Goal: Navigation & Orientation: Find specific page/section

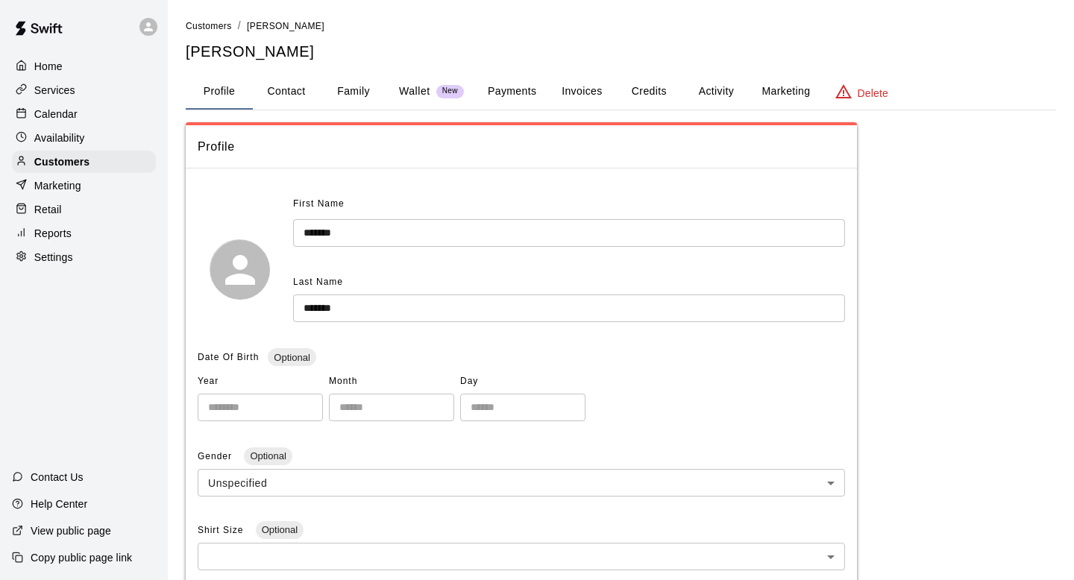
click at [56, 75] on div "Home" at bounding box center [84, 66] width 144 height 22
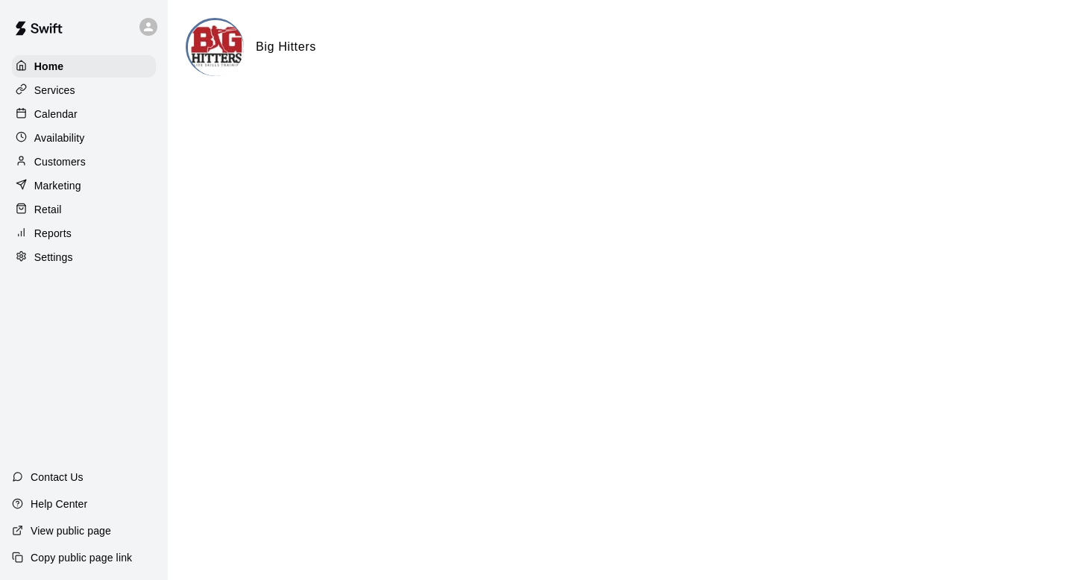
click at [78, 107] on div "Calendar" at bounding box center [84, 114] width 144 height 22
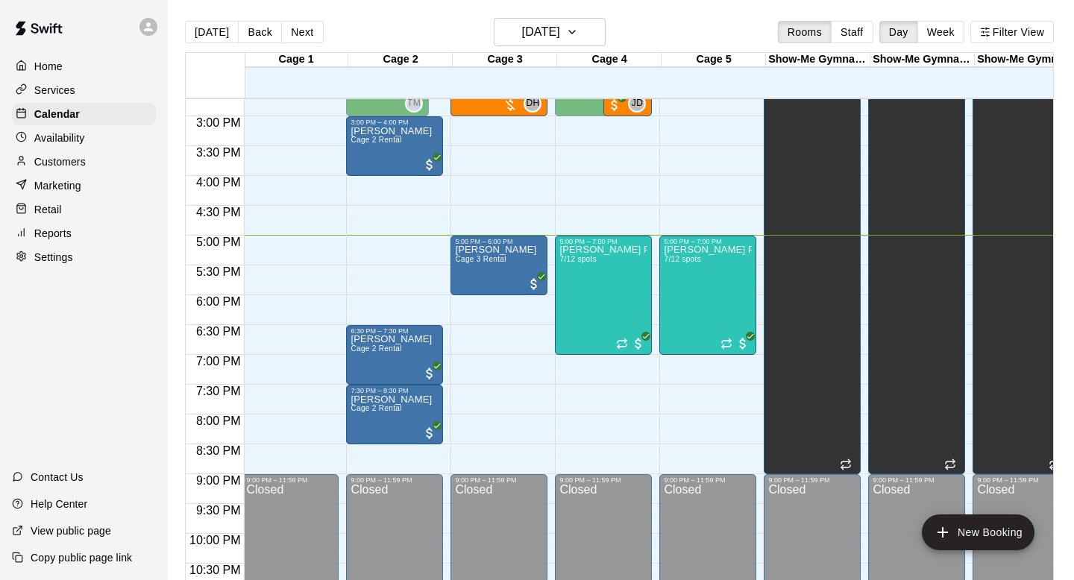
scroll to position [0, 2]
click at [618, 284] on div "[PERSON_NAME] Pitching Class 7/12 spots" at bounding box center [604, 535] width 88 height 580
click at [144, 256] on div at bounding box center [537, 290] width 1074 height 580
click at [151, 231] on div "Reports" at bounding box center [84, 233] width 144 height 22
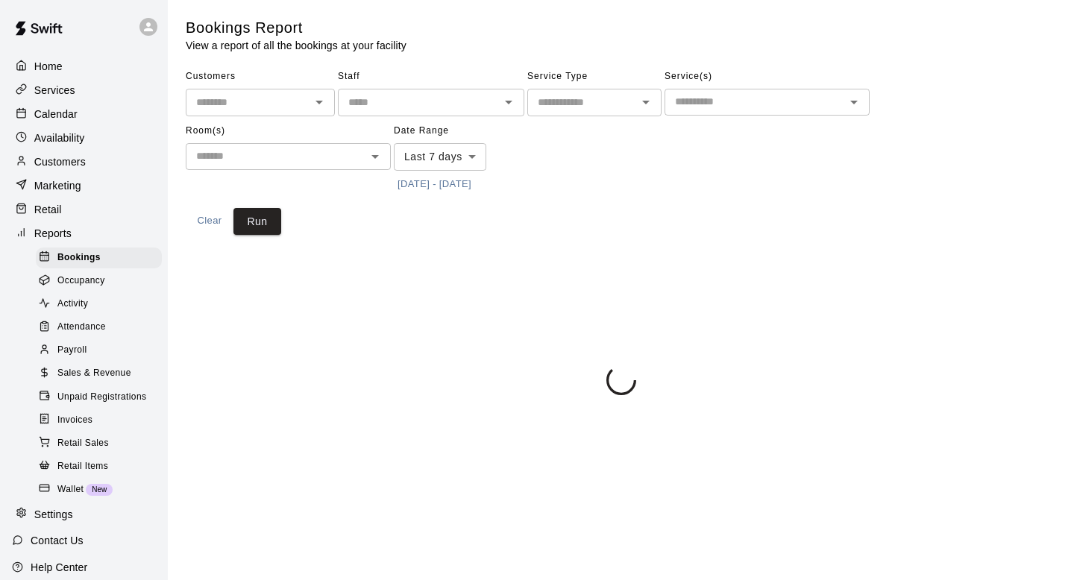
click at [113, 75] on div "Home" at bounding box center [84, 66] width 144 height 22
